Goal: Task Accomplishment & Management: Manage account settings

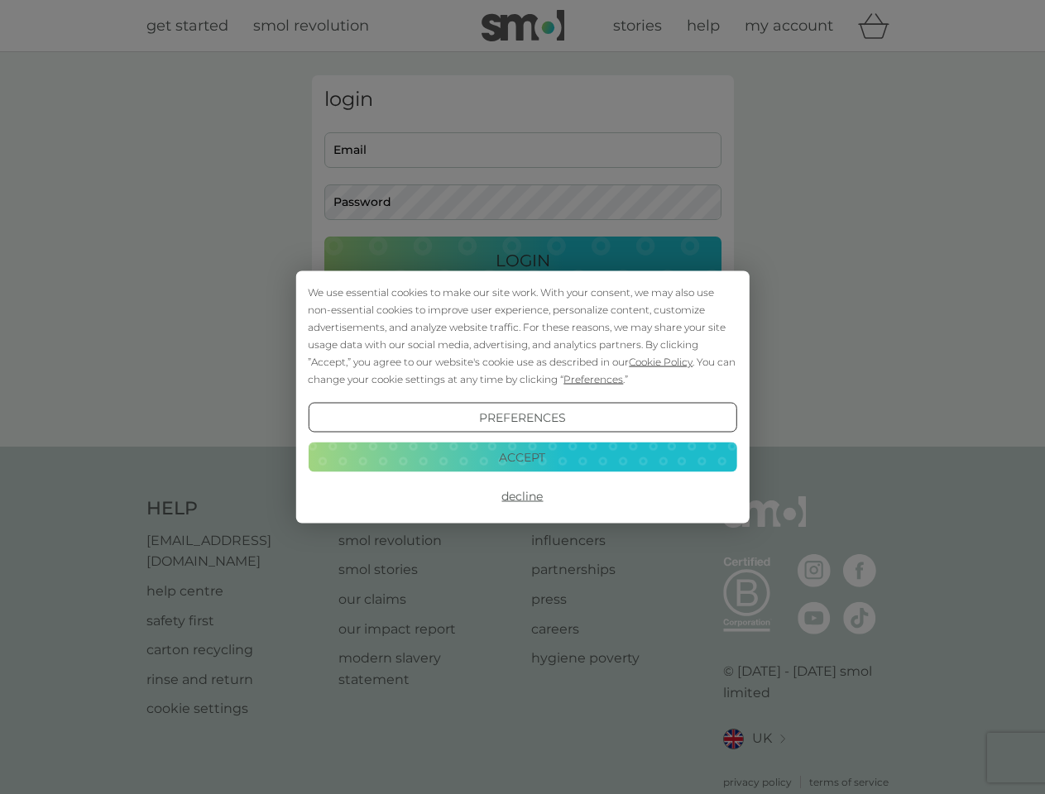
click at [661, 362] on span "Cookie Policy" at bounding box center [661, 362] width 64 height 12
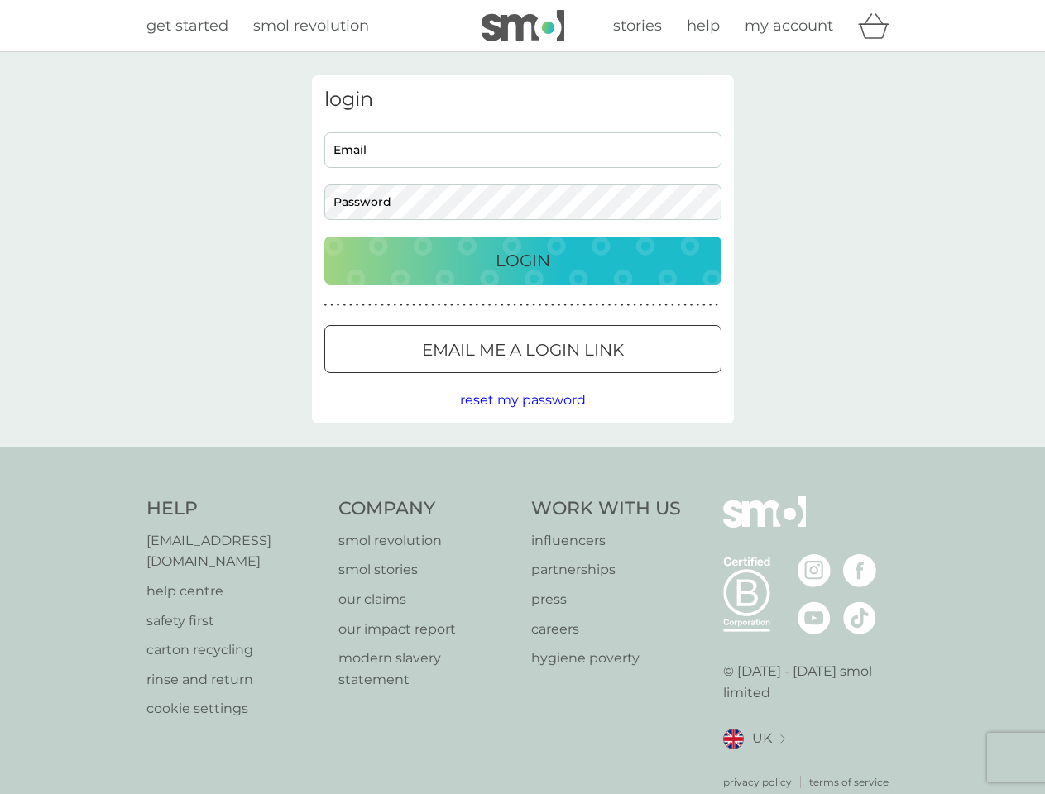
click at [592, 379] on div "login Email Password Login ● ● ● ● ● ● ● ● ● ● ● ● ● ● ● ● ● ● ● ● ● ● ● ● ● ● …" at bounding box center [523, 249] width 422 height 348
click at [522, 418] on div "login Email Password Login ● ● ● ● ● ● ● ● ● ● ● ● ● ● ● ● ● ● ● ● ● ● ● ● ● ● …" at bounding box center [523, 249] width 422 height 348
click at [522, 496] on div "Help [EMAIL_ADDRESS][DOMAIN_NAME] help centre safety first carton recycling rin…" at bounding box center [522, 643] width 753 height 294
click at [522, 457] on div "Help [EMAIL_ADDRESS][DOMAIN_NAME] help centre safety first carton recycling rin…" at bounding box center [522, 643] width 1045 height 393
